Goal: Information Seeking & Learning: Compare options

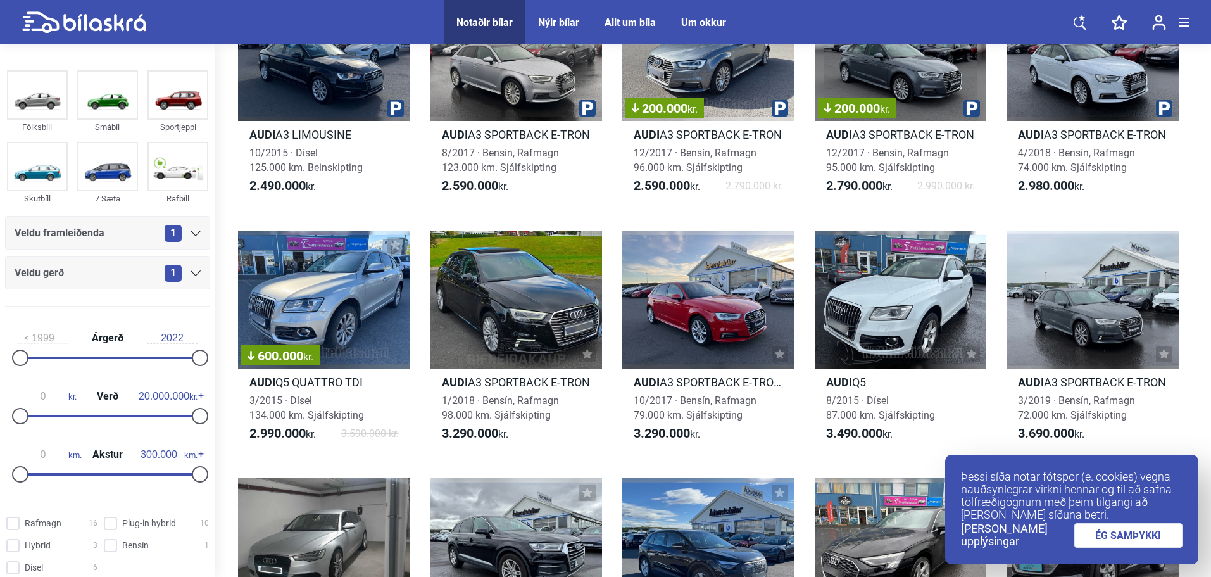
scroll to position [127, 0]
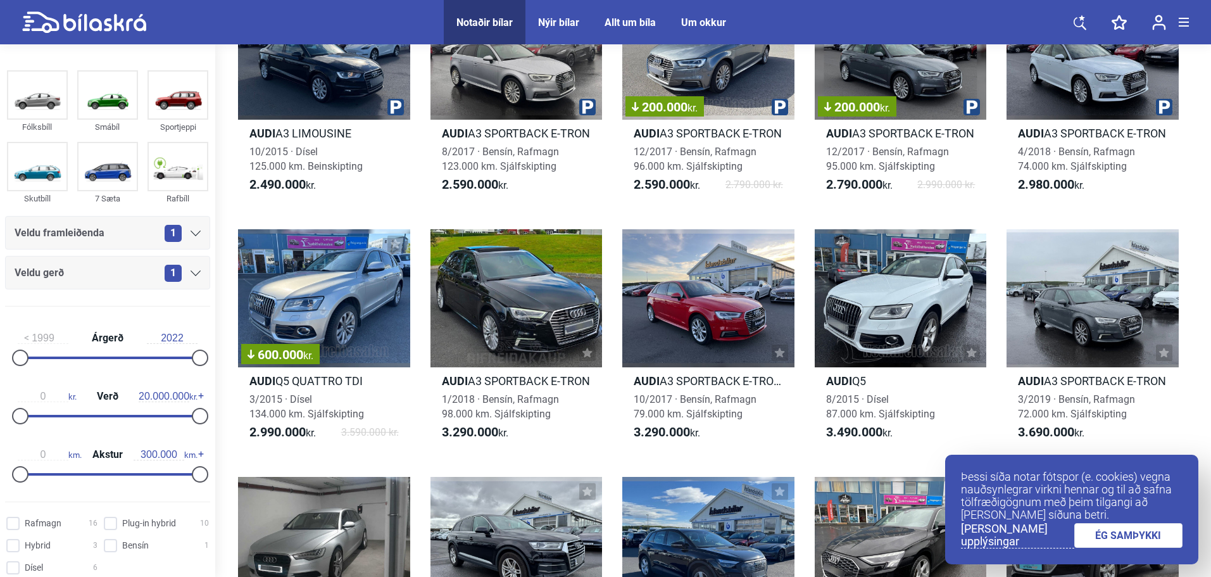
click at [1113, 534] on link "ÉG SAMÞYKKI" at bounding box center [1129, 535] width 109 height 25
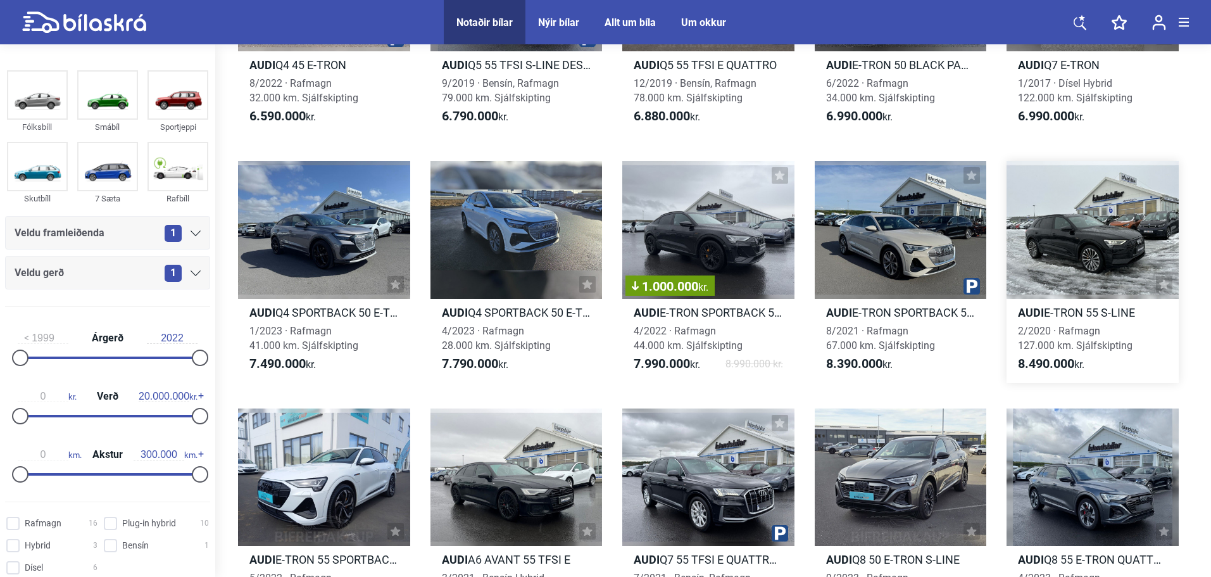
scroll to position [1203, 0]
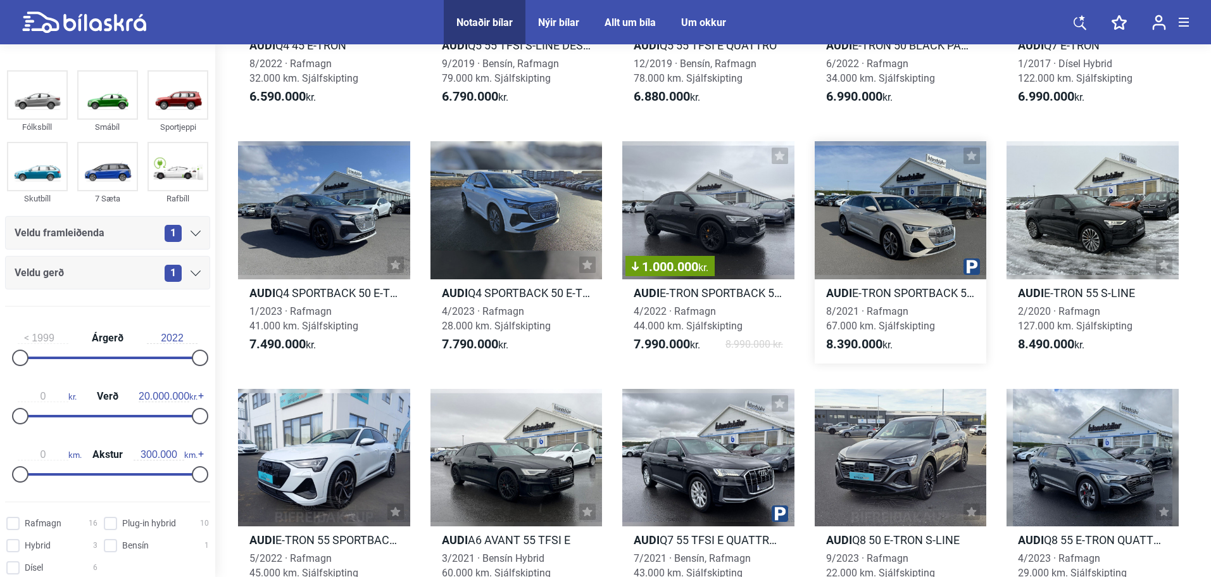
click at [935, 212] on div at bounding box center [901, 209] width 172 height 137
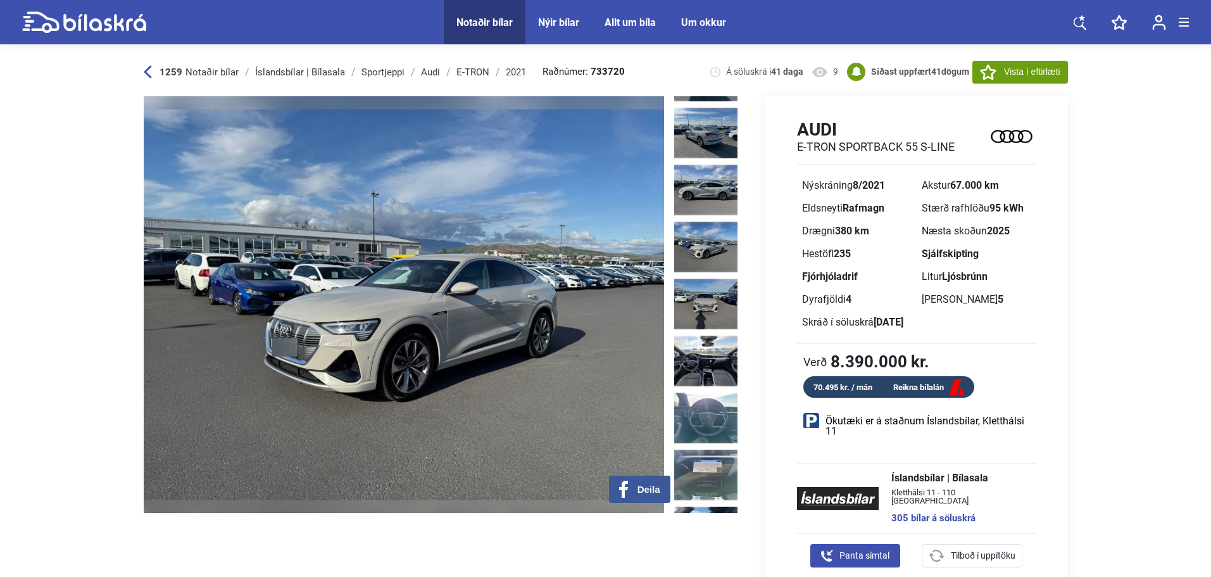
scroll to position [253, 0]
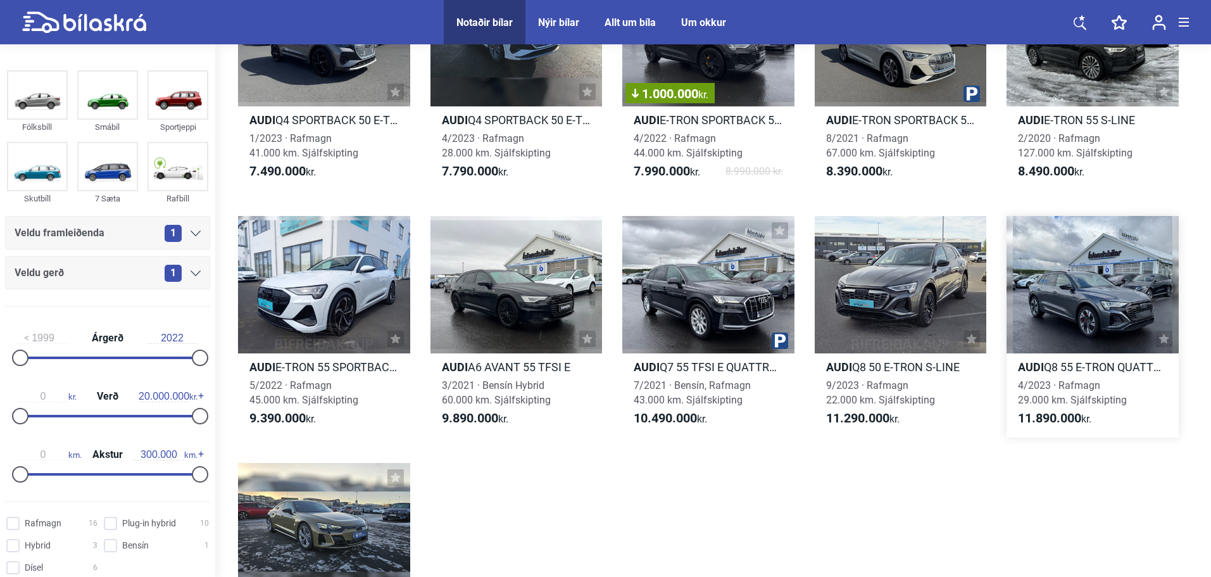
scroll to position [1393, 0]
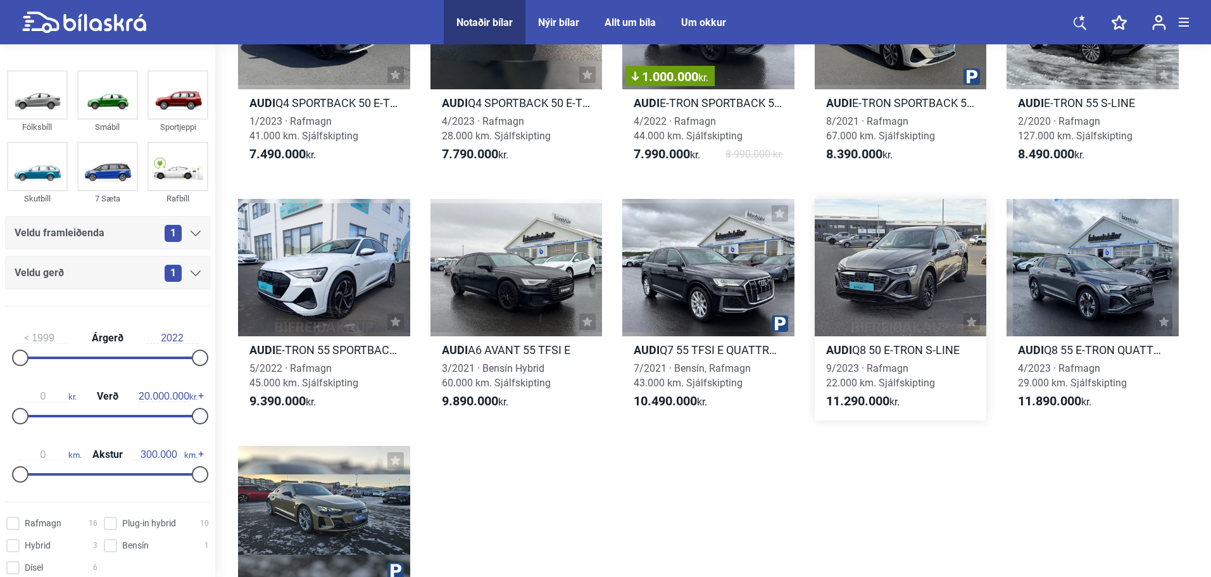
click at [928, 348] on h2 "Audi Q8 50 E-TRON S-LINE" at bounding box center [901, 350] width 172 height 15
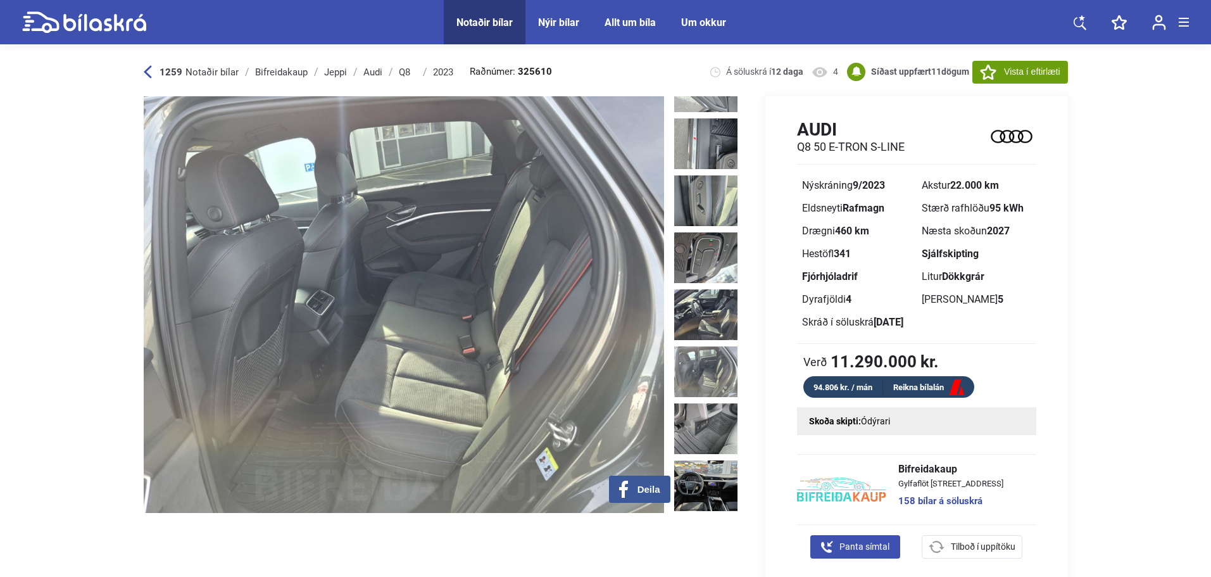
scroll to position [1218, 0]
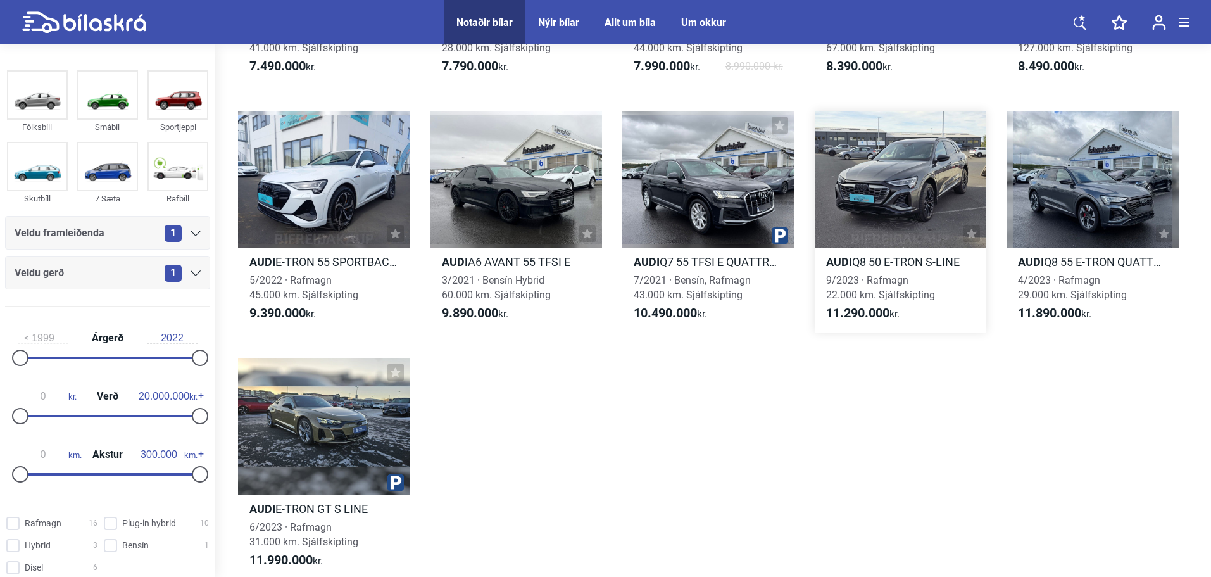
scroll to position [1520, 0]
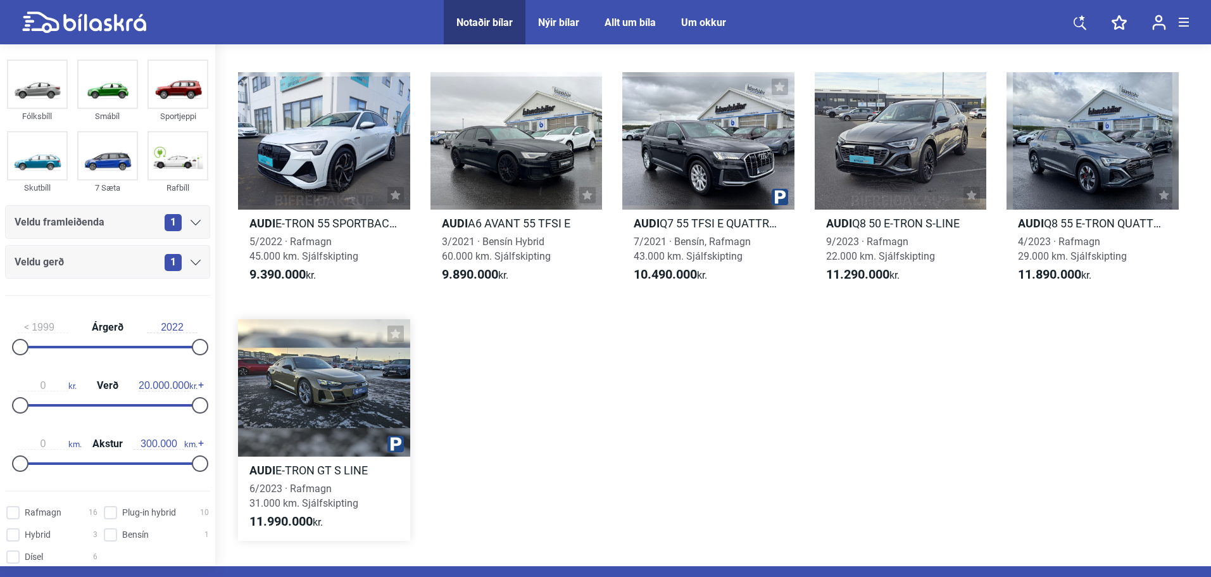
click at [288, 472] on h2 "Audi E-TRON GT S LINE" at bounding box center [324, 470] width 172 height 15
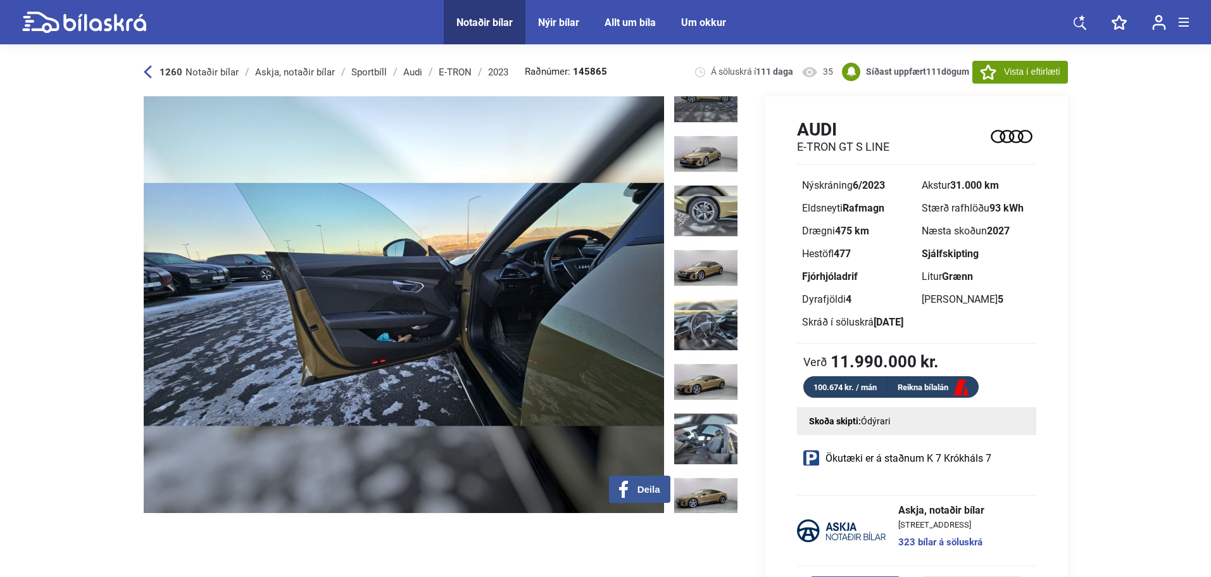
scroll to position [823, 0]
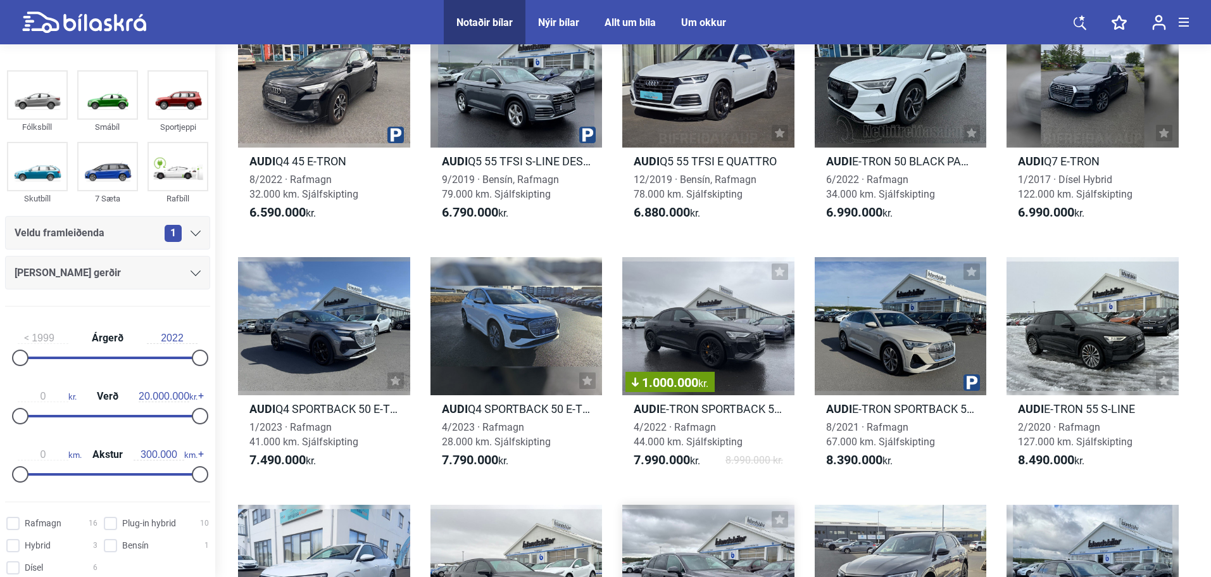
scroll to position [1073, 0]
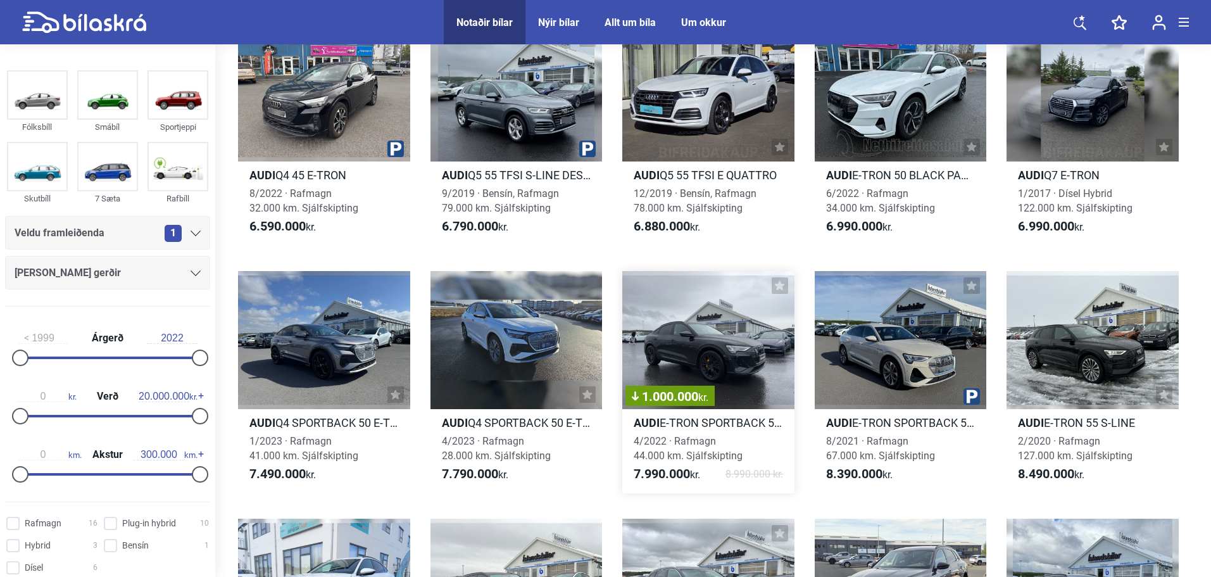
click at [705, 344] on div "1.000.000 kr." at bounding box center [708, 339] width 172 height 137
